Goal: Task Accomplishment & Management: Manage account settings

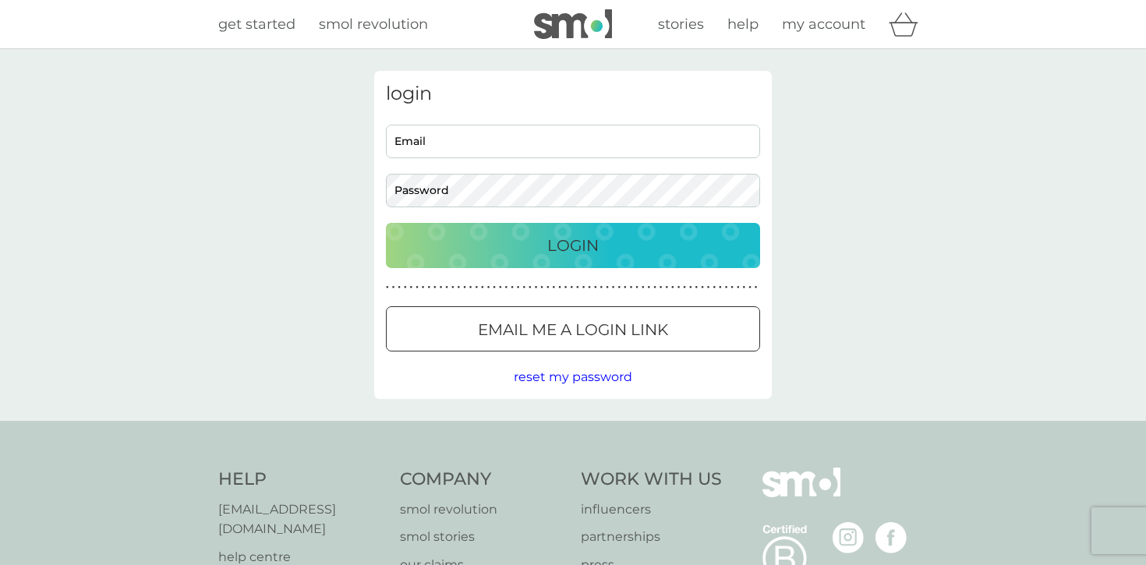
click at [564, 150] on input "Email" at bounding box center [573, 142] width 374 height 34
type input "[EMAIL_ADDRESS][DOMAIN_NAME]"
click at [386, 223] on button "Login" at bounding box center [573, 245] width 374 height 45
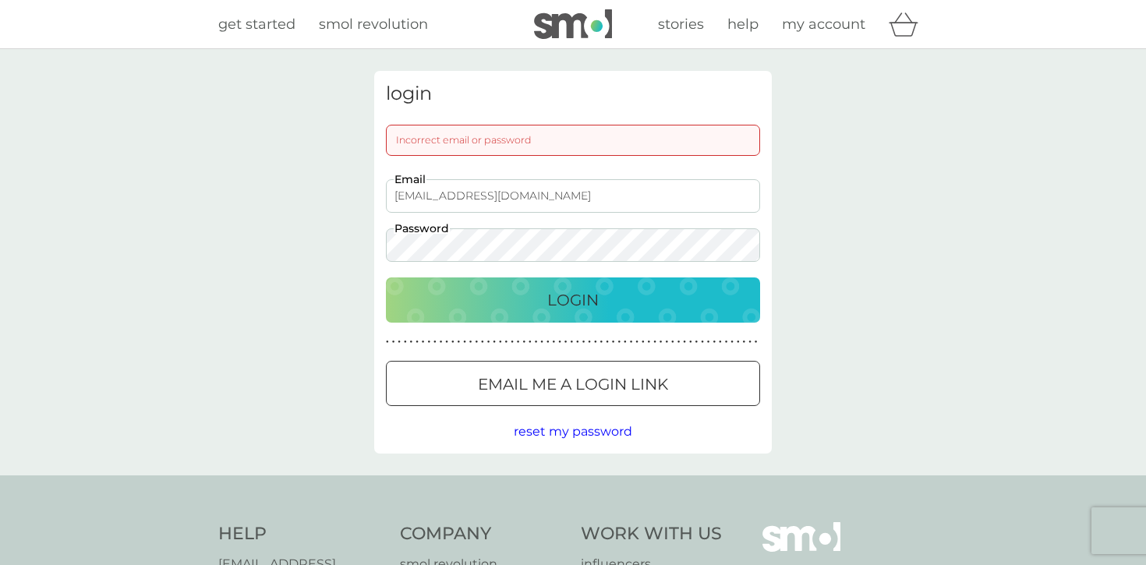
click at [386, 278] on button "Login" at bounding box center [573, 300] width 374 height 45
